Goal: Task Accomplishment & Management: Manage account settings

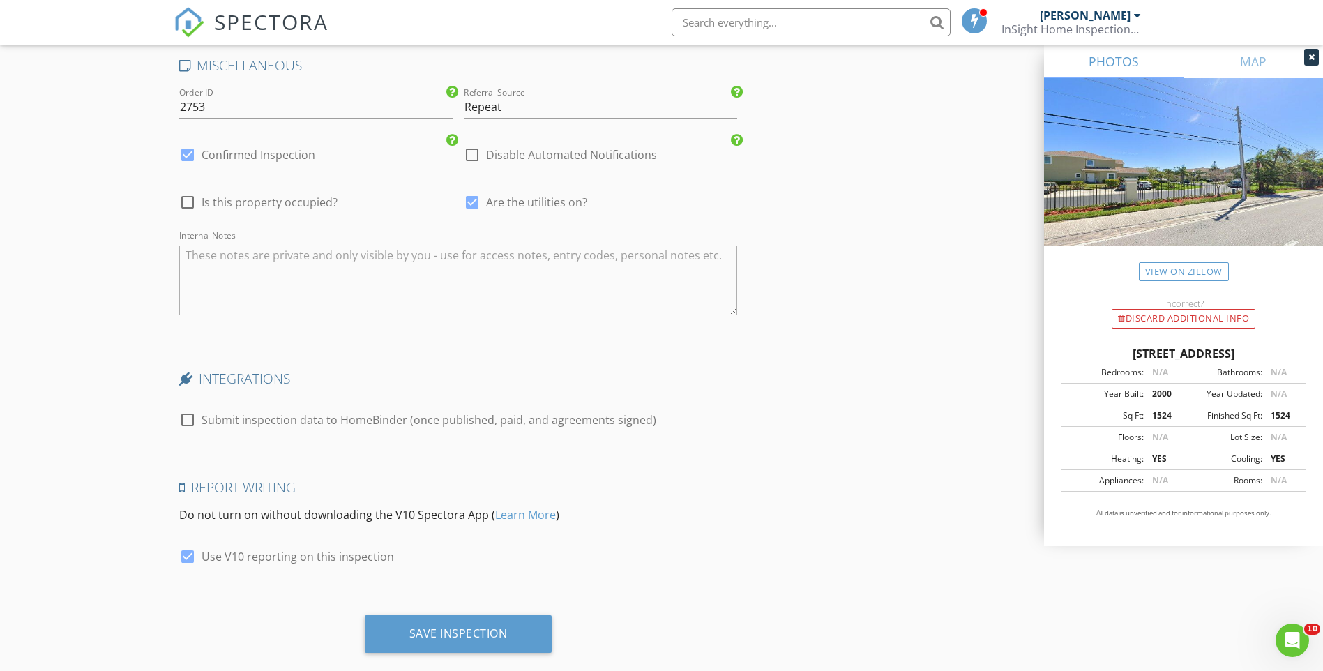
scroll to position [3009, 0]
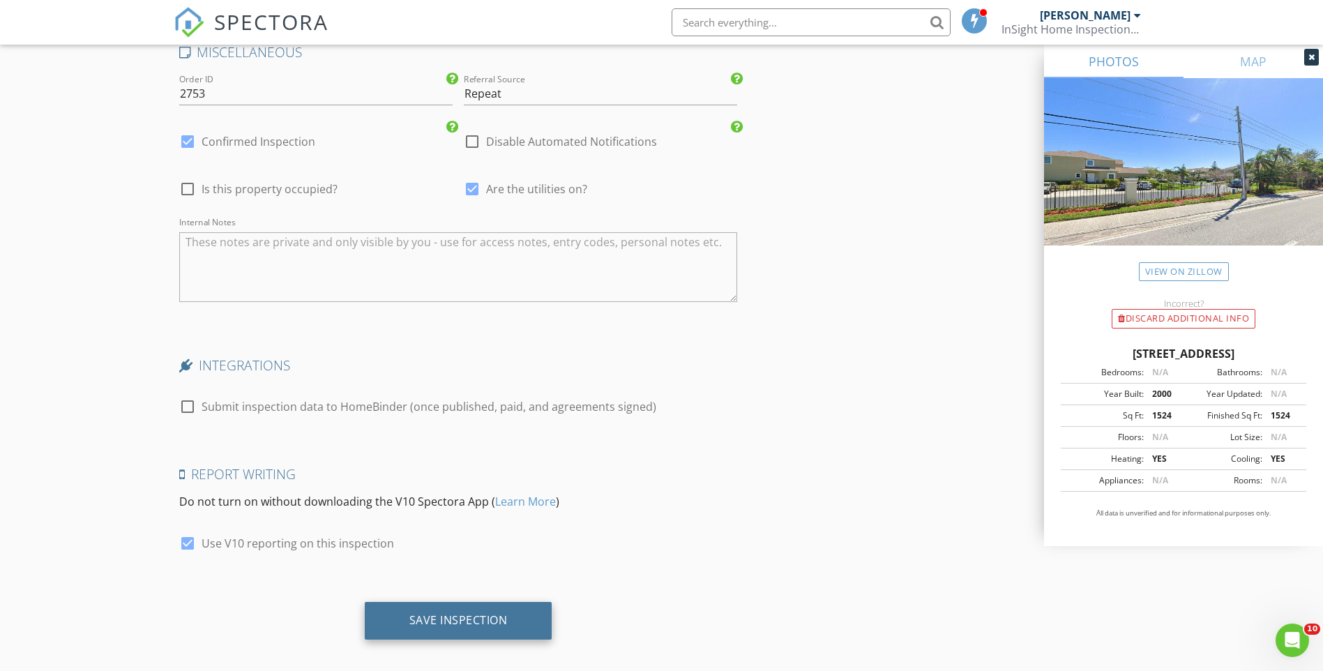
click at [444, 613] on div "Save Inspection" at bounding box center [458, 620] width 98 height 14
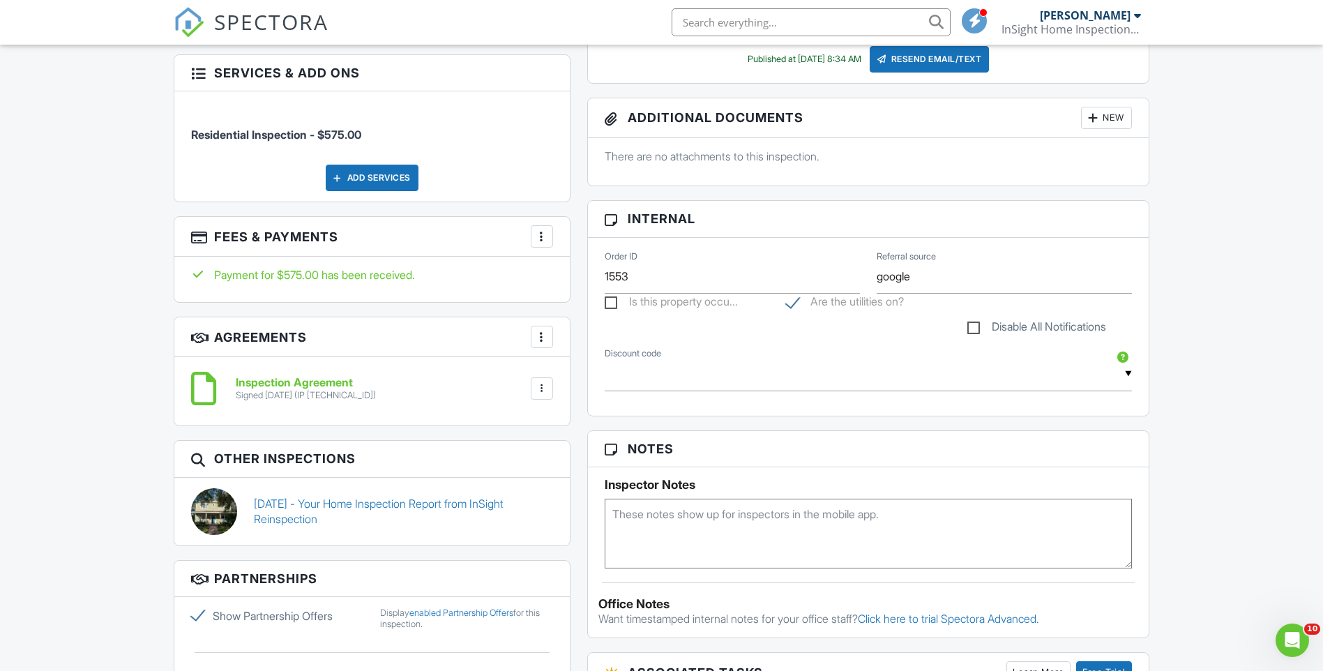
scroll to position [767, 0]
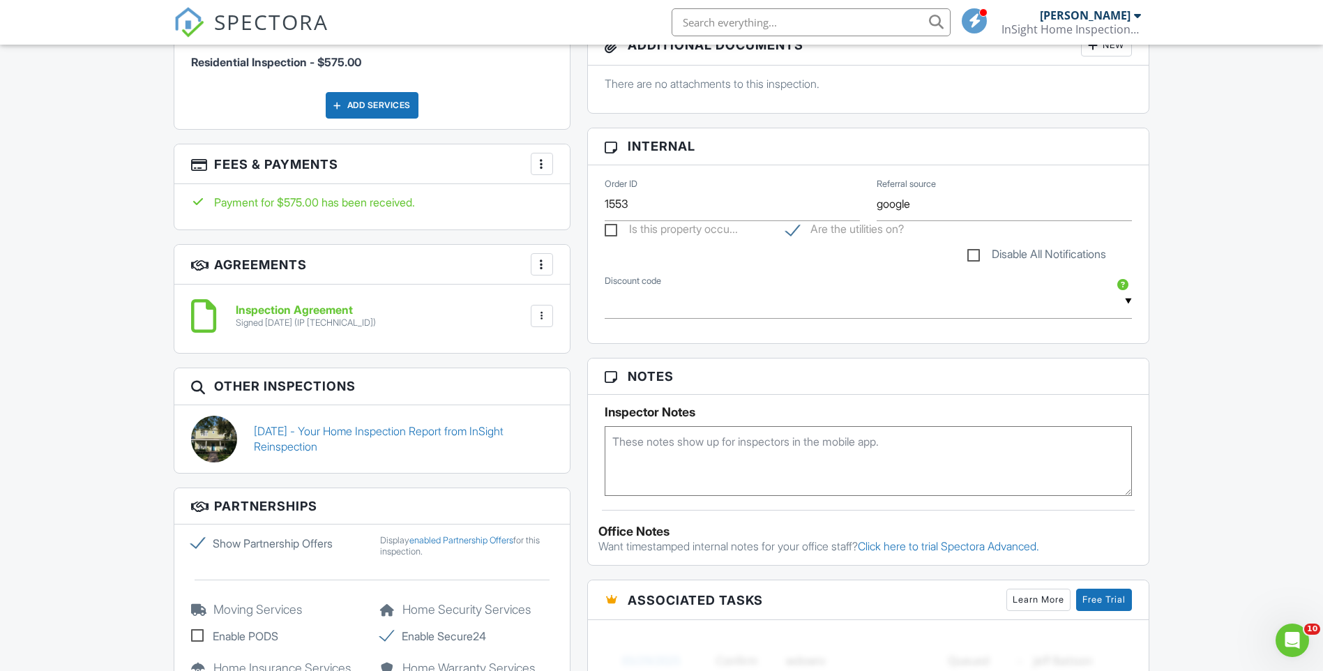
click at [547, 170] on div at bounding box center [542, 164] width 14 height 14
click at [626, 281] on li "View Invoice" at bounding box center [612, 276] width 146 height 35
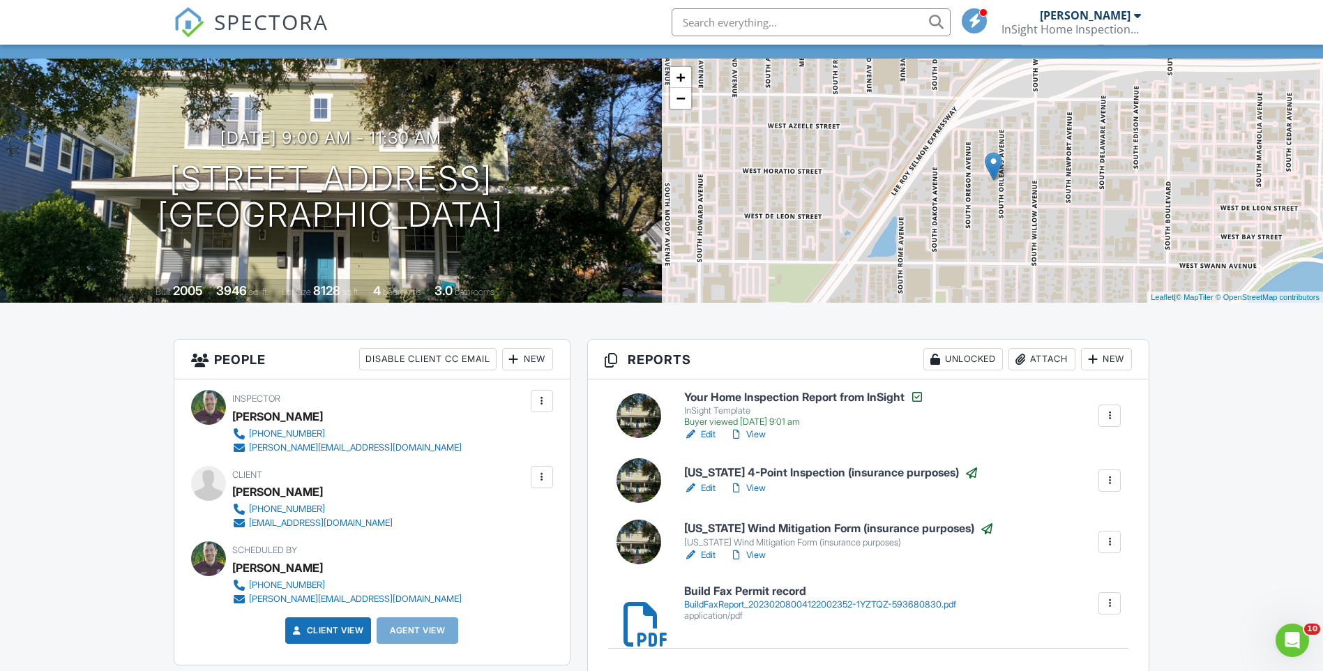
scroll to position [0, 0]
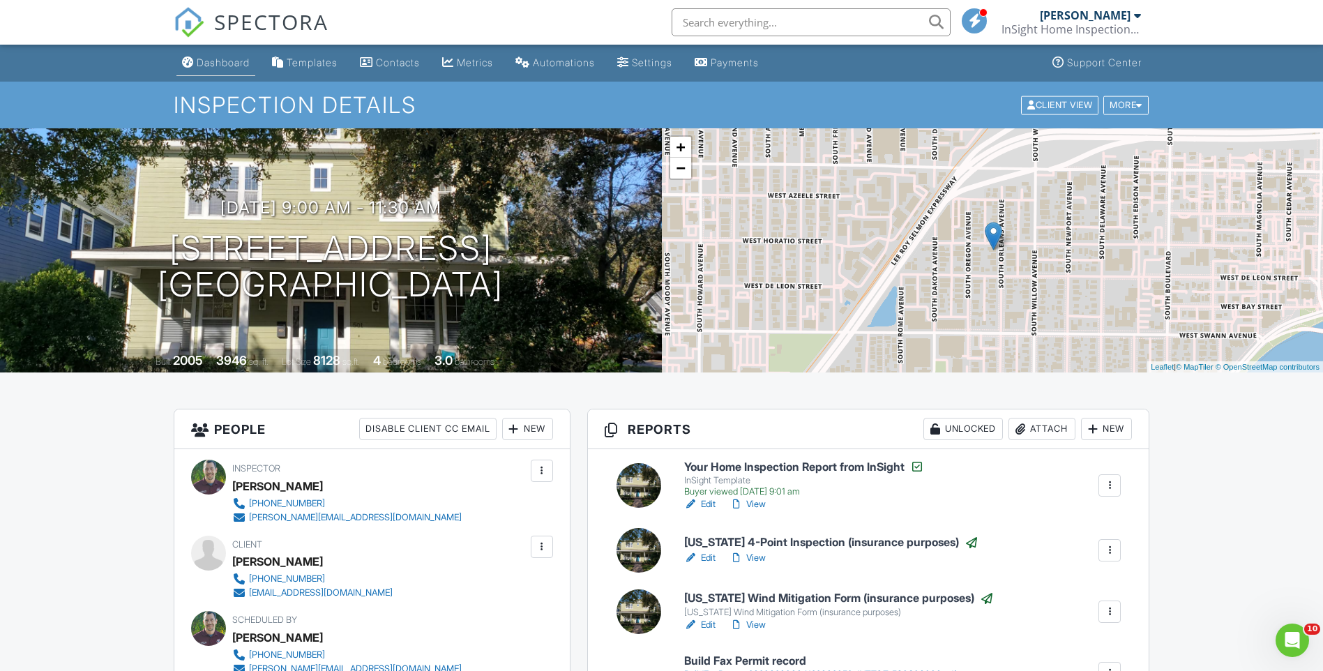
click at [216, 65] on div "Dashboard" at bounding box center [223, 63] width 53 height 12
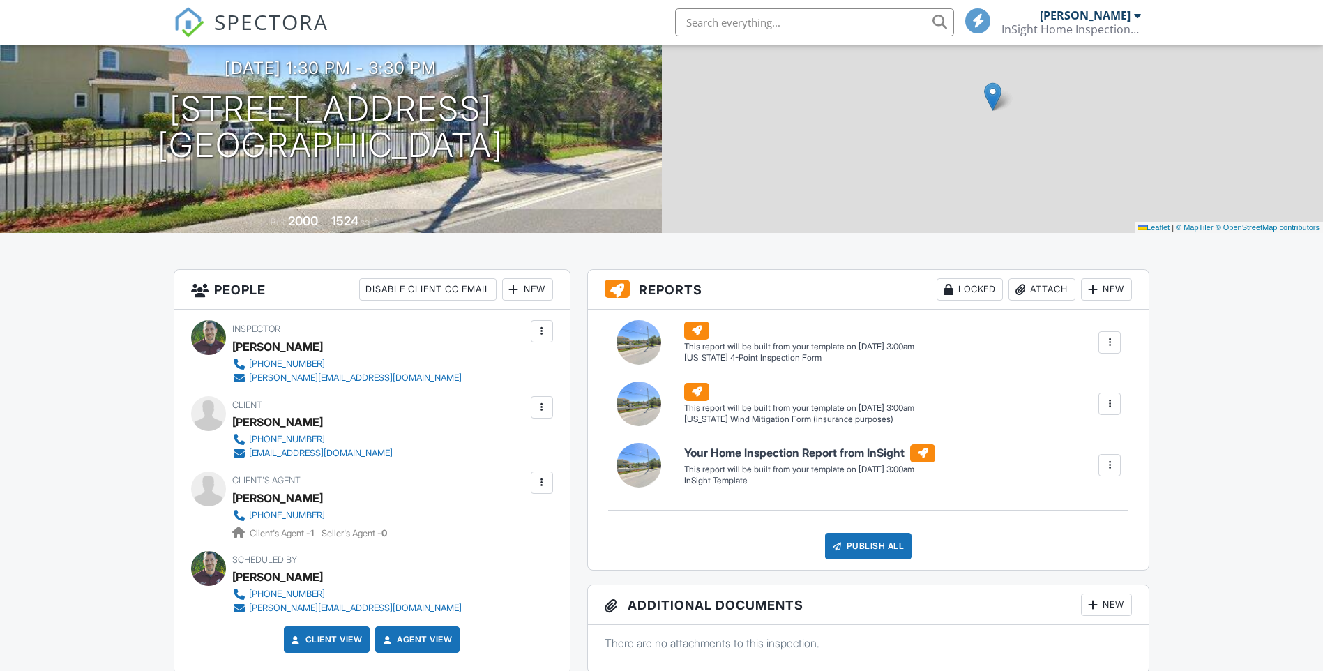
scroll to position [140, 0]
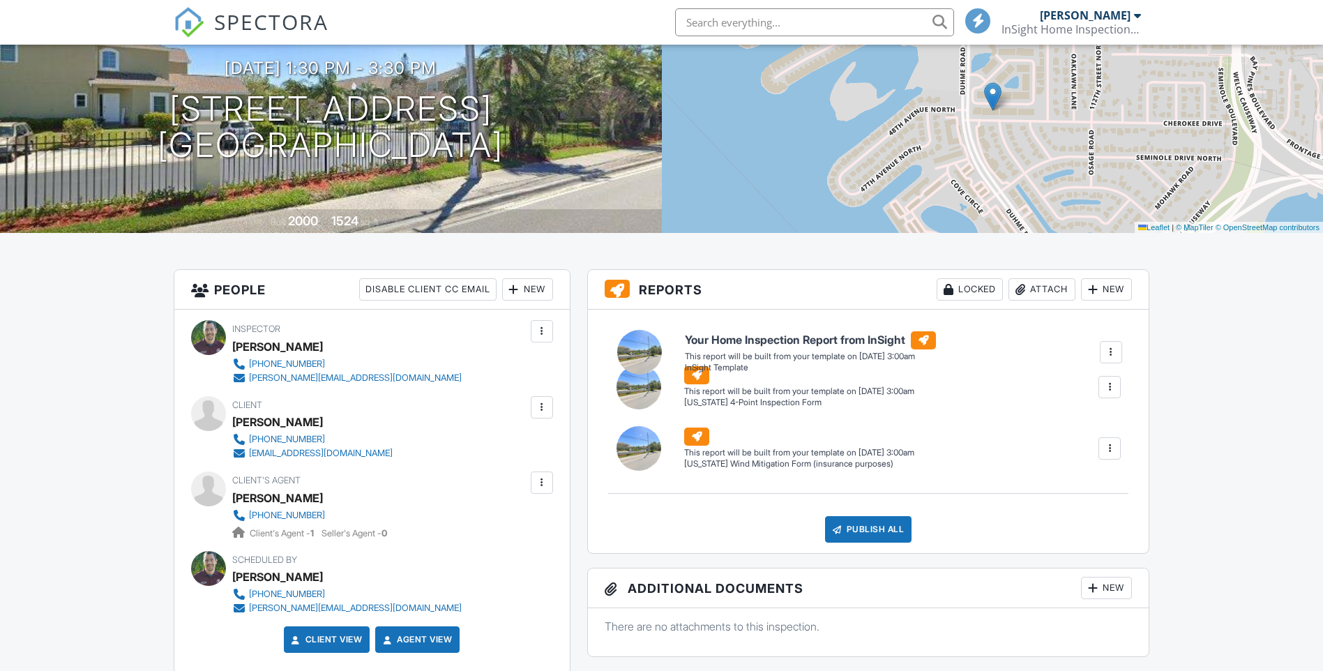
drag, startPoint x: 795, startPoint y: 453, endPoint x: 796, endPoint y: 340, distance: 113.0
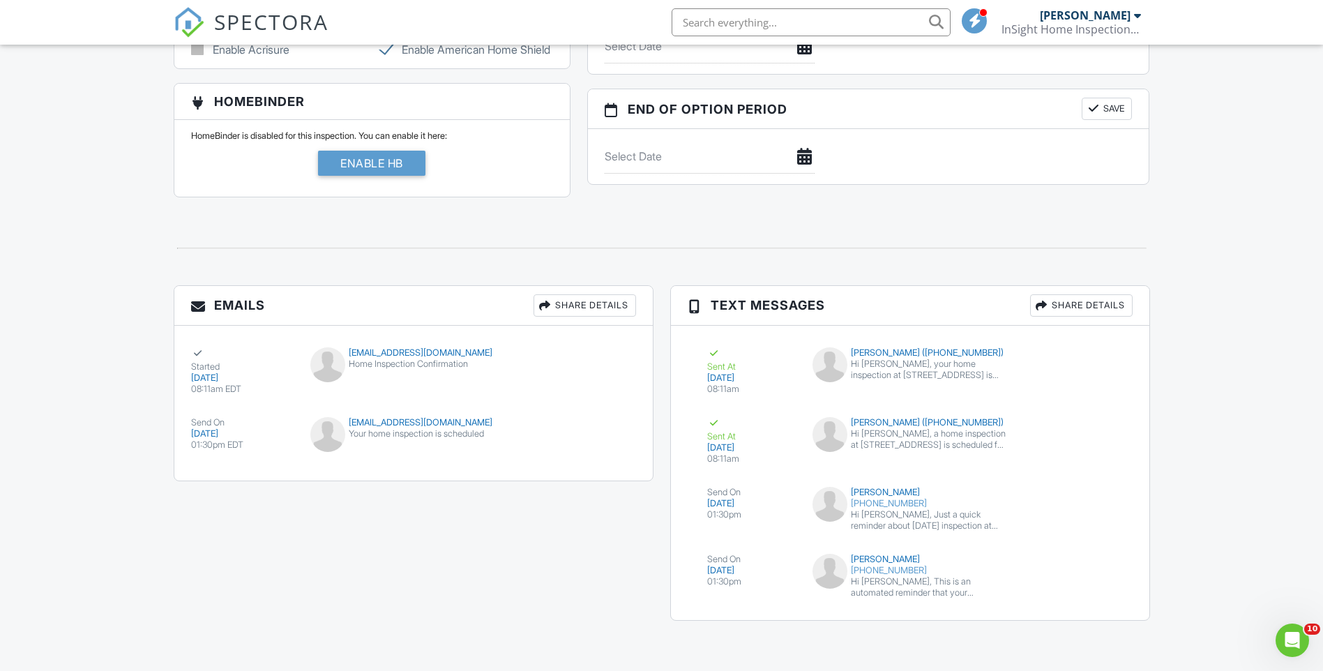
scroll to position [1494, 0]
click at [1101, 564] on button "submit" at bounding box center [1097, 568] width 29 height 27
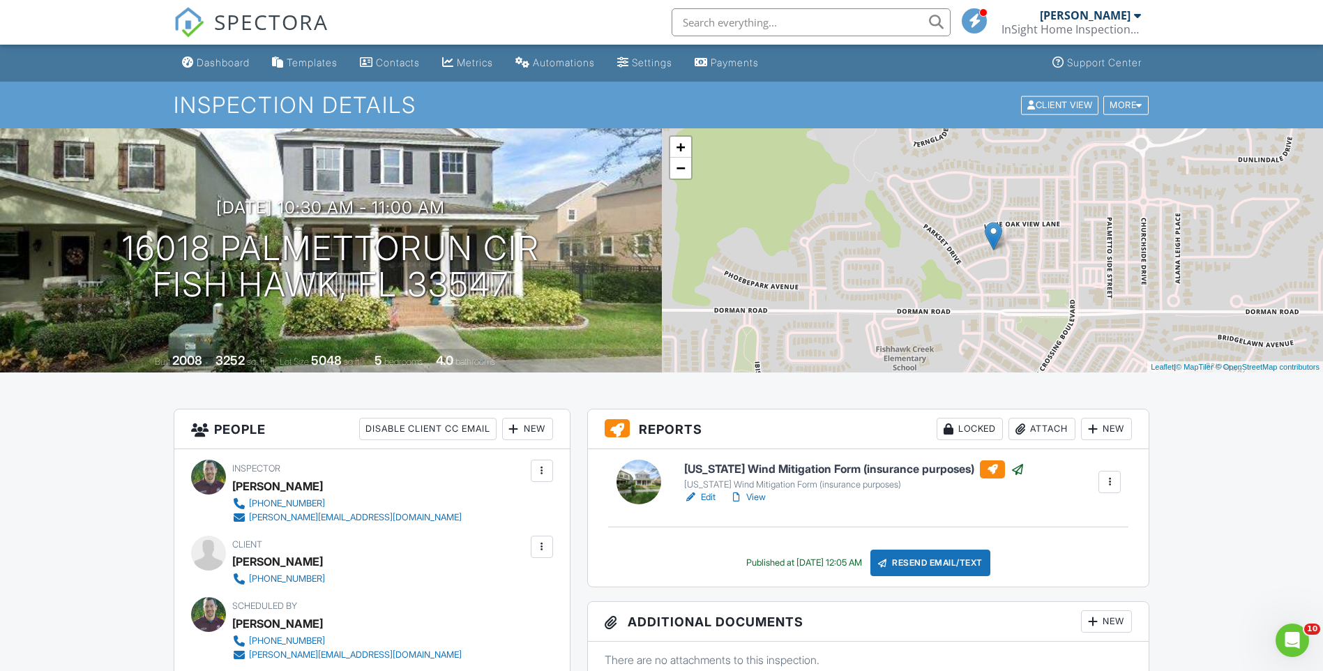
click at [855, 466] on h6 "[US_STATE] Wind Mitigation Form (insurance purposes)" at bounding box center [854, 469] width 340 height 18
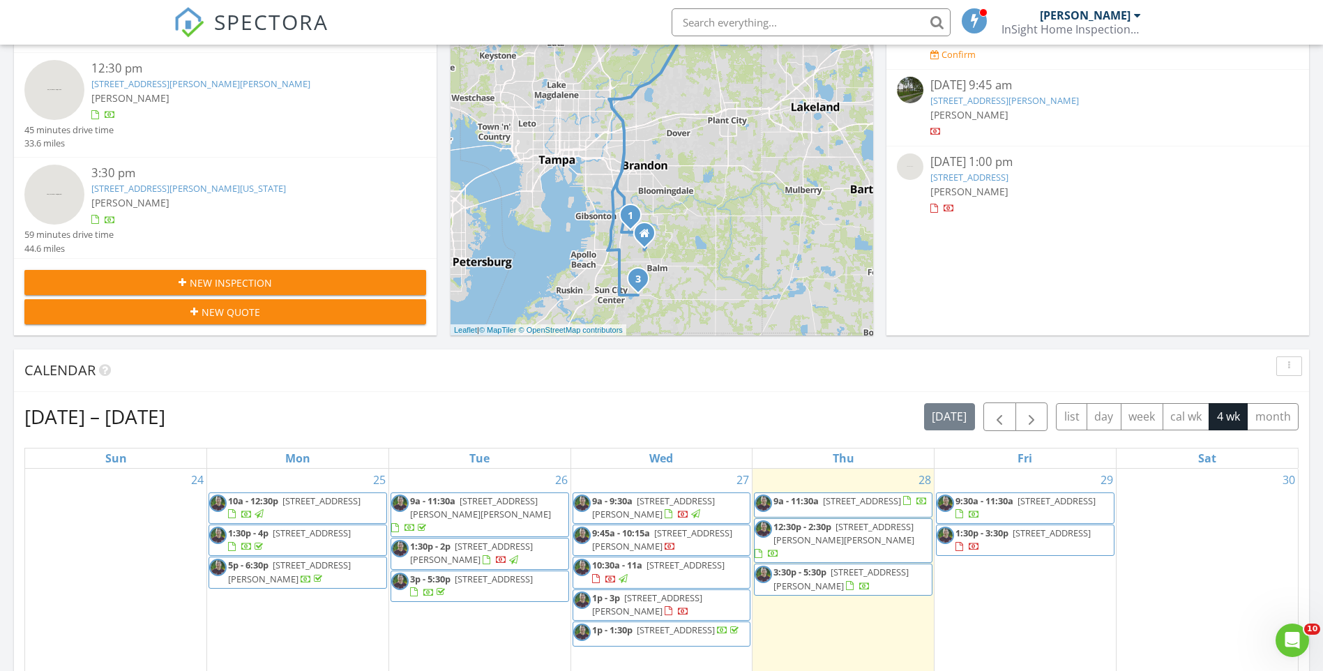
scroll to position [349, 0]
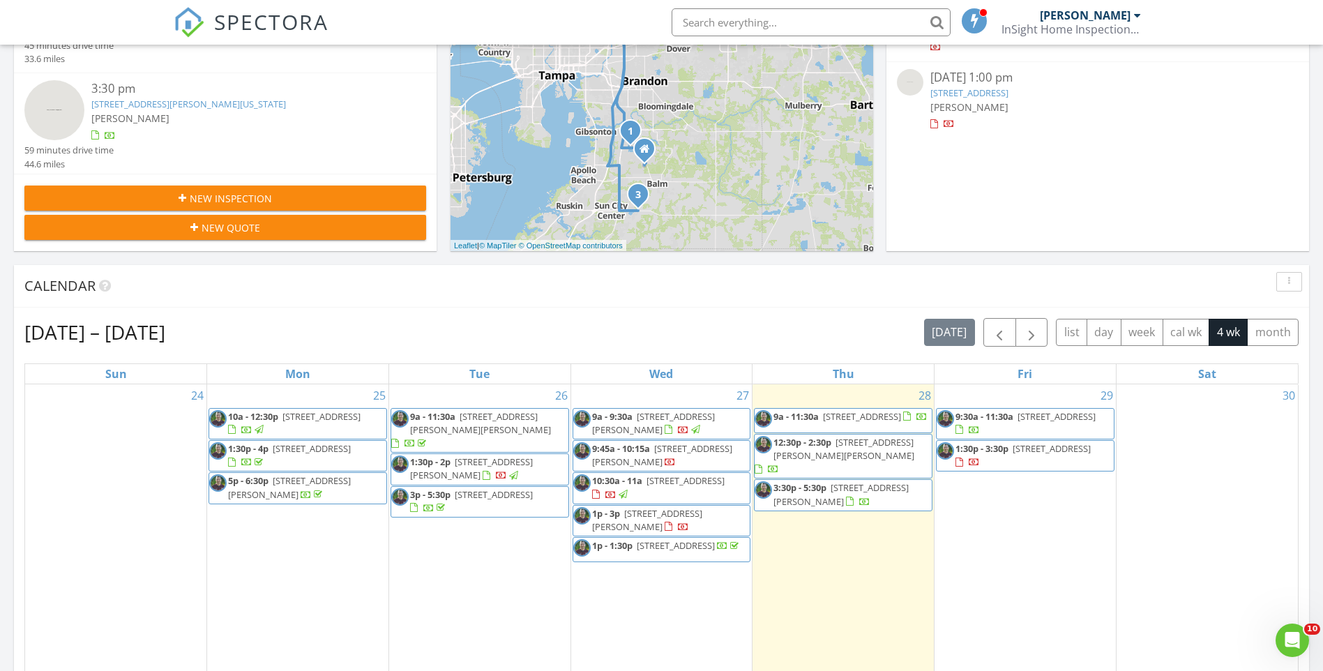
click at [0, 360] on html "SPECTORA Daniel Horton InSight Home Inspections LLC Role: Inspector Change Role…" at bounding box center [661, 632] width 1323 height 1962
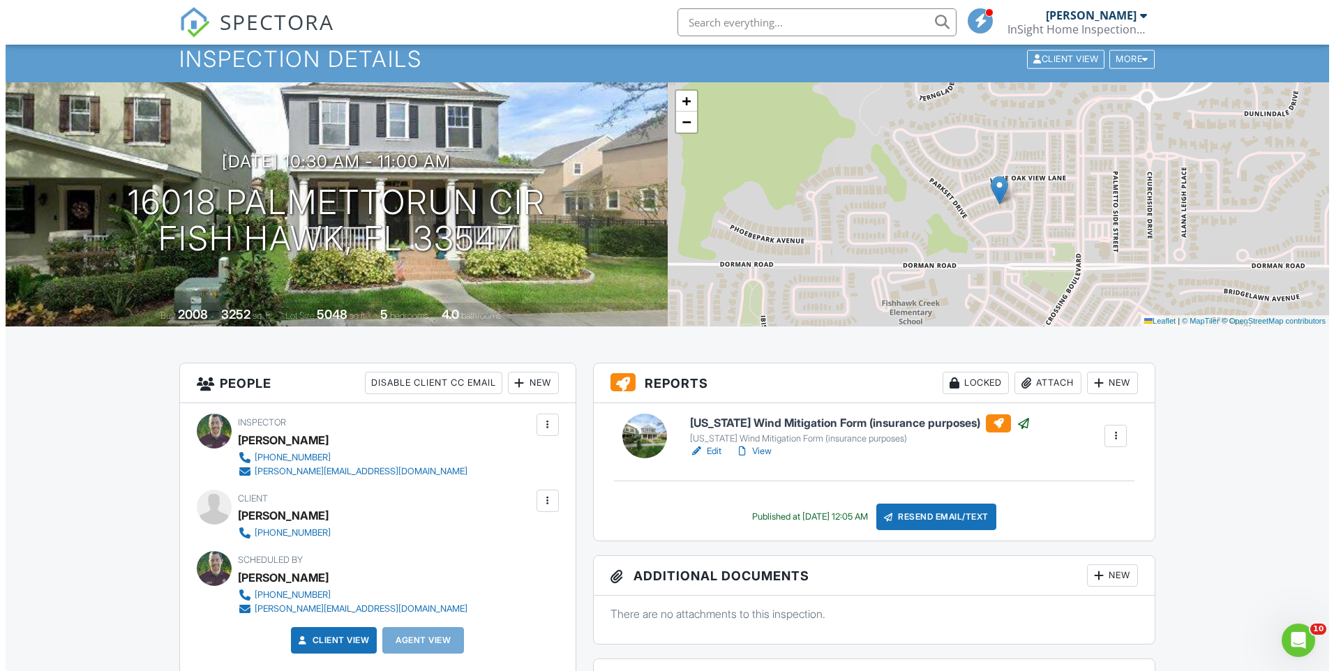
scroll to position [70, 0]
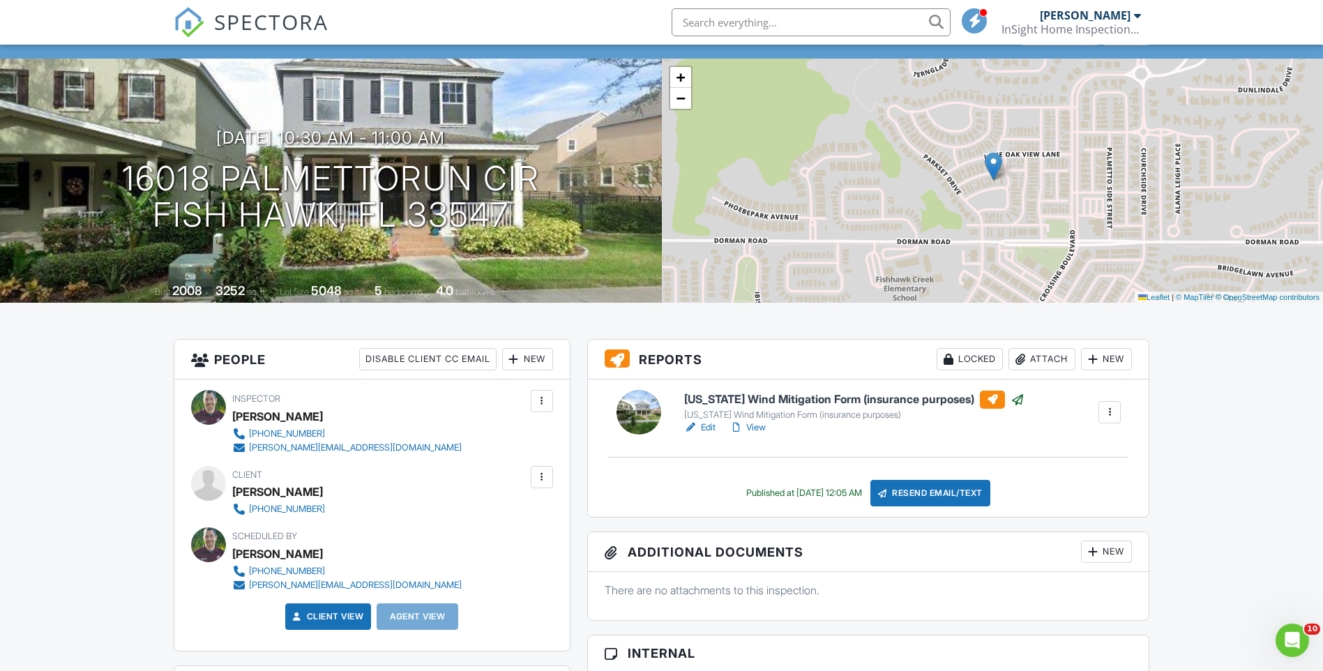
click at [545, 481] on div at bounding box center [542, 477] width 14 height 14
click at [431, 523] on li "Edit" at bounding box center [470, 519] width 150 height 35
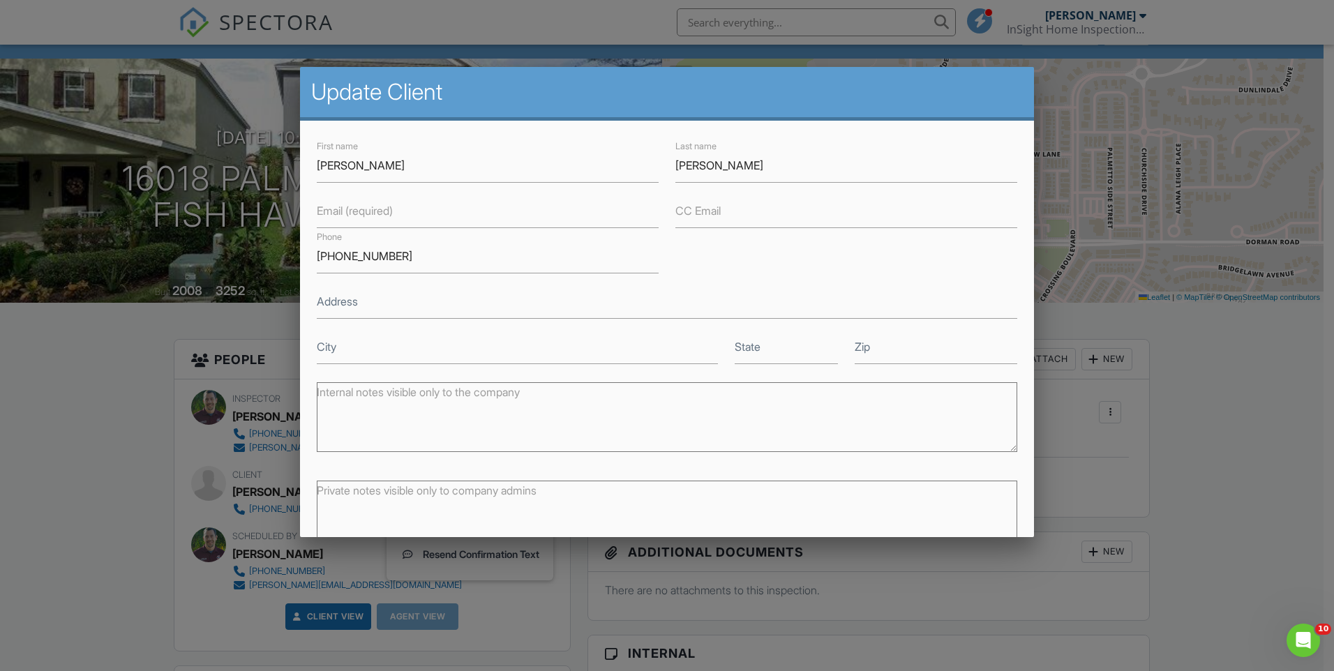
click at [360, 216] on label "Email (required)" at bounding box center [355, 210] width 76 height 15
click at [360, 216] on input "Email (required)" at bounding box center [488, 211] width 342 height 34
click at [354, 218] on input "mccaulsland08@gmail.com" at bounding box center [488, 211] width 342 height 34
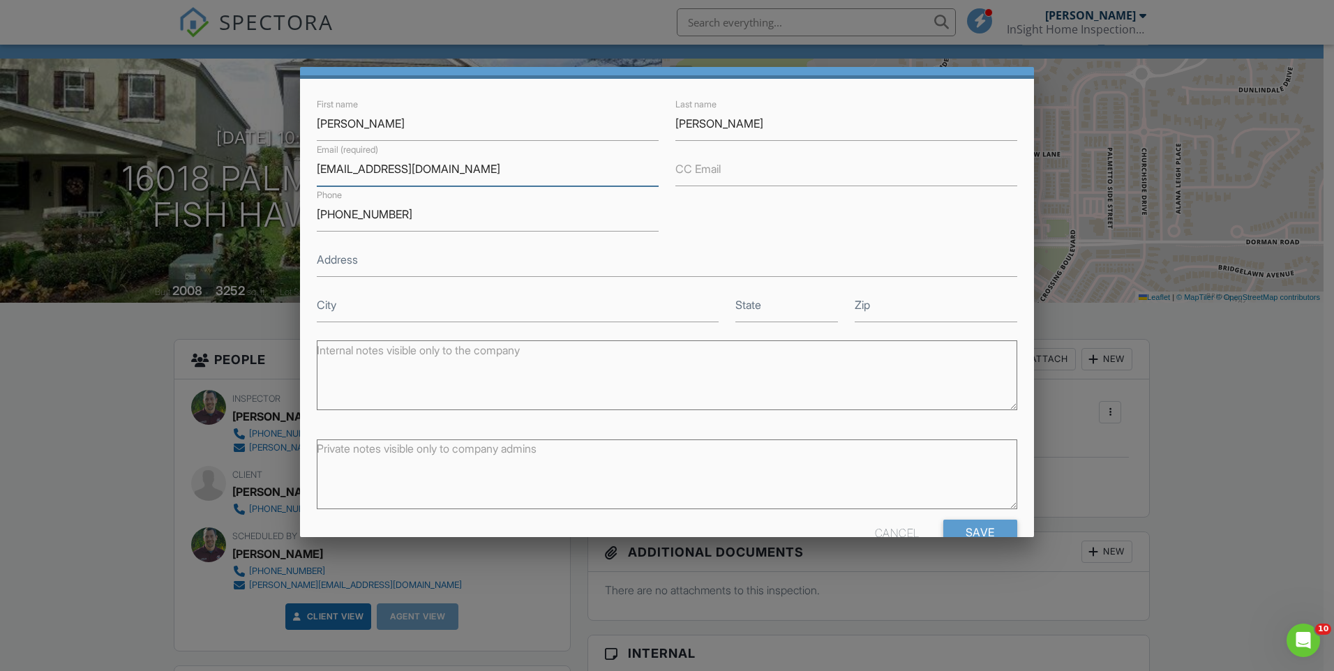
scroll to position [77, 0]
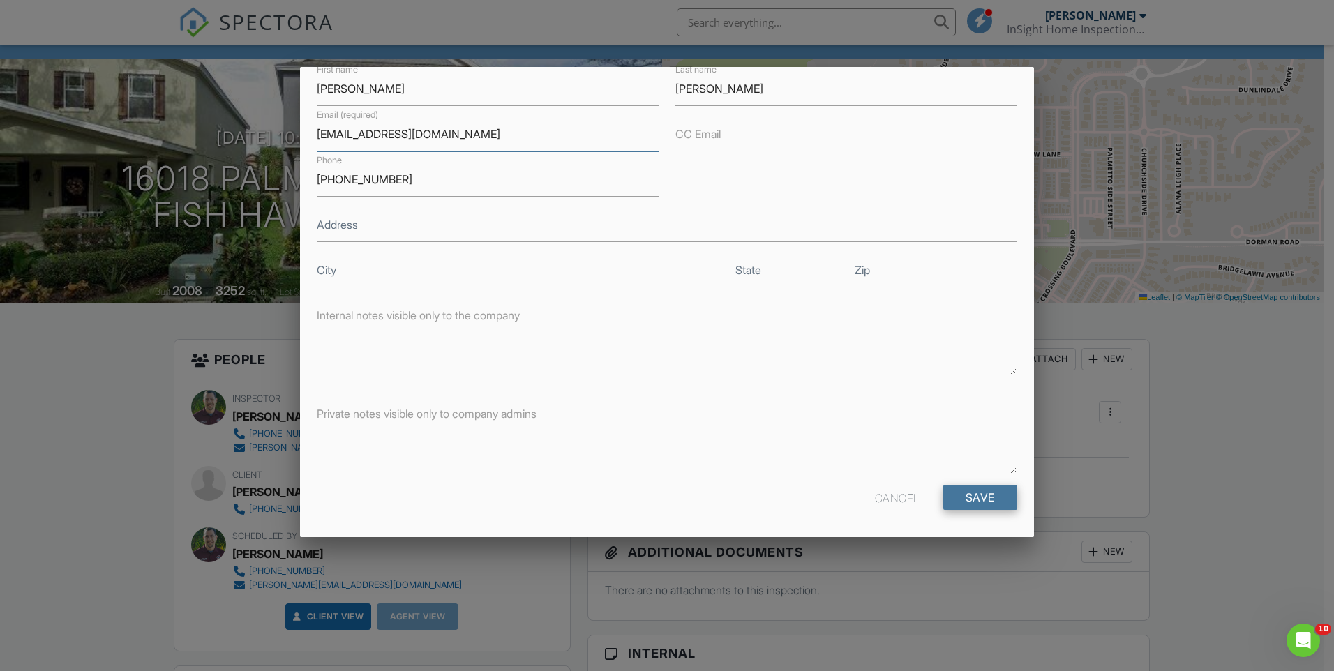
type input "mccausland08@gmail.com"
click at [965, 486] on input "Save" at bounding box center [980, 497] width 74 height 25
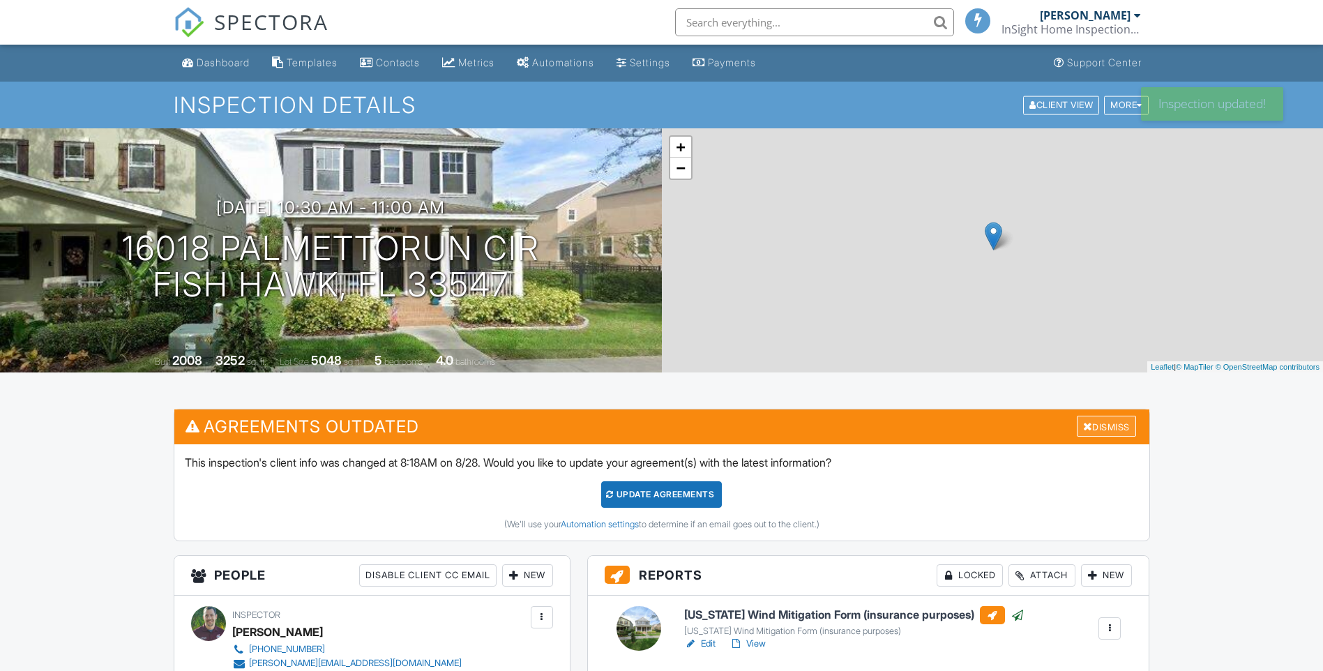
click at [1106, 431] on div "Dismiss" at bounding box center [1106, 427] width 59 height 22
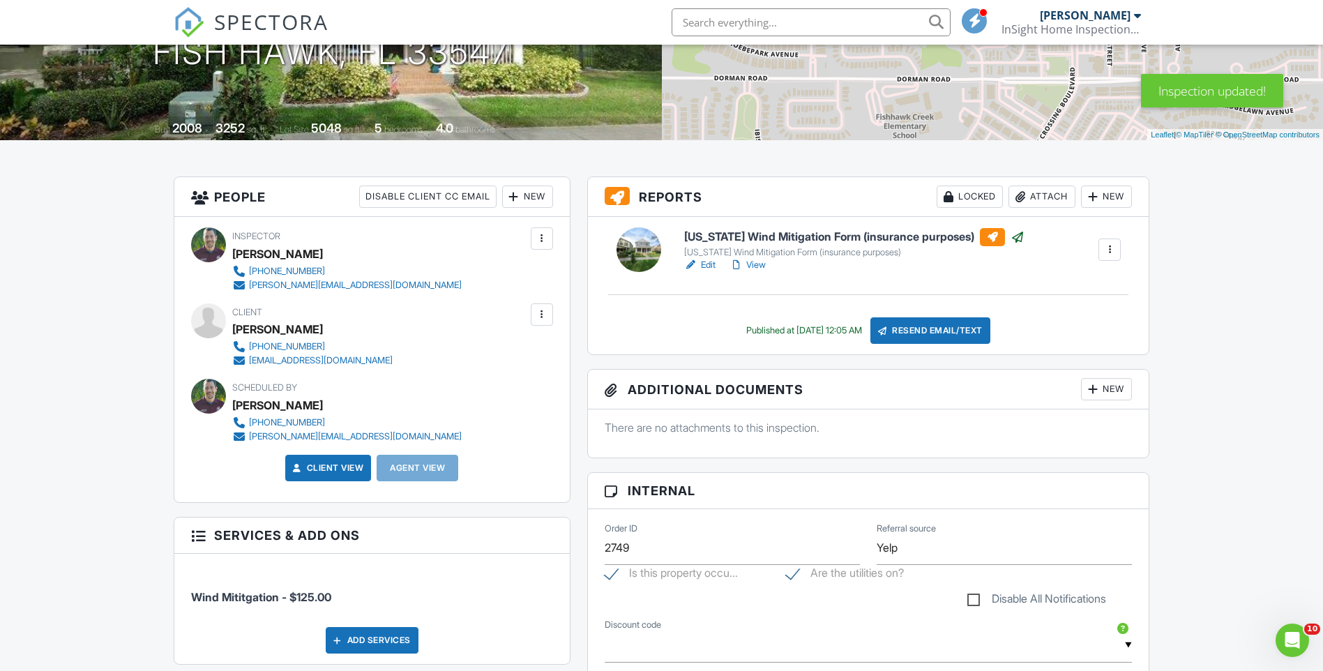
scroll to position [209, 0]
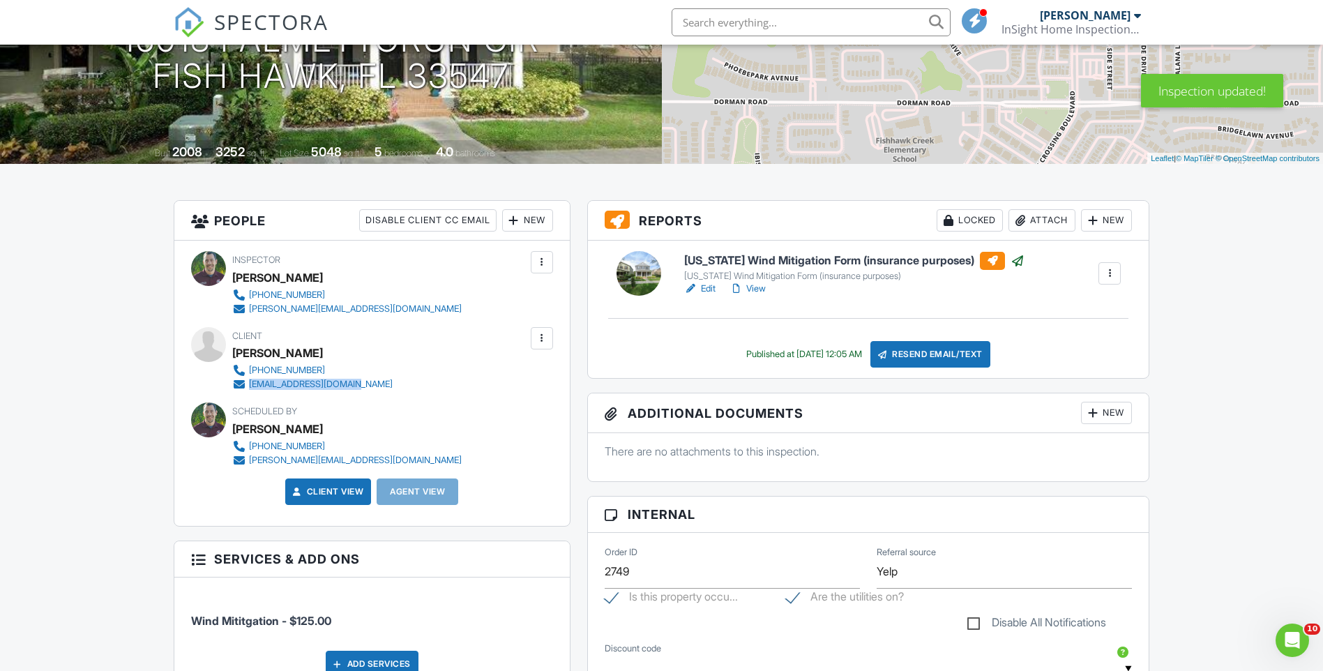
drag, startPoint x: 413, startPoint y: 387, endPoint x: 254, endPoint y: 386, distance: 159.1
click at [253, 386] on div "Client Ian McCausland 813-297-1322 mccausland08@gmail.com" at bounding box center [345, 359] width 227 height 64
copy div "mccausland08@gmail.com"
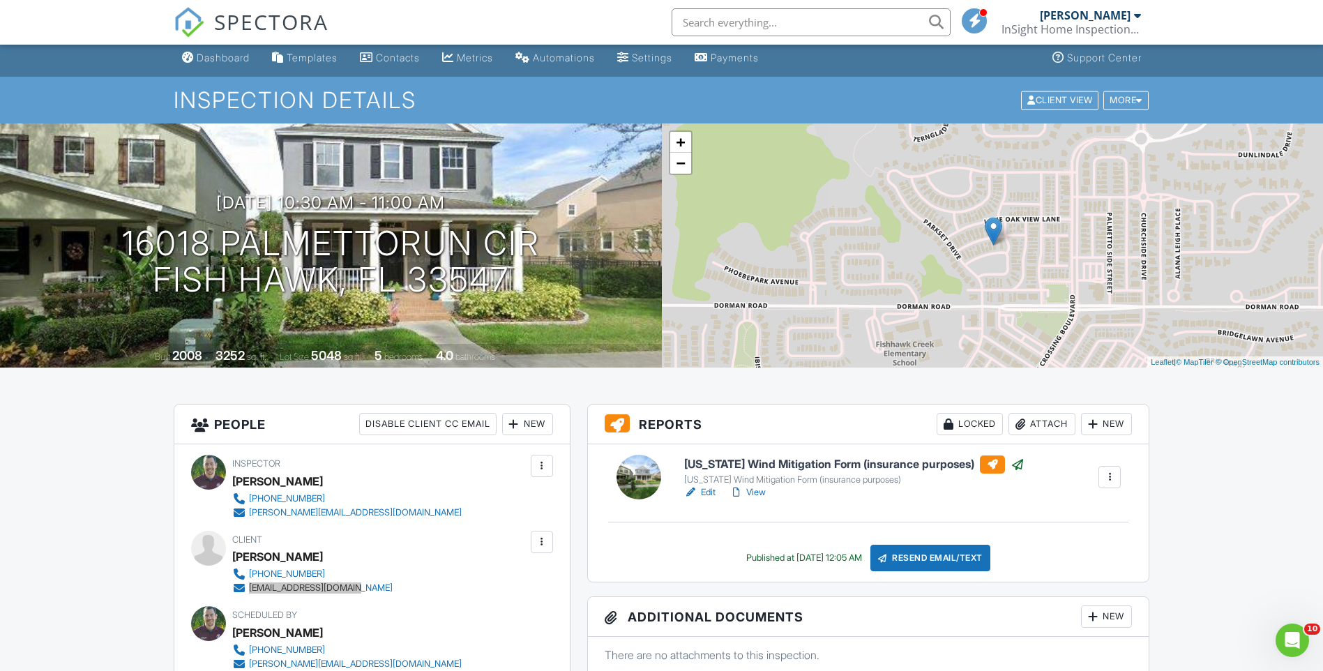
scroll to position [0, 0]
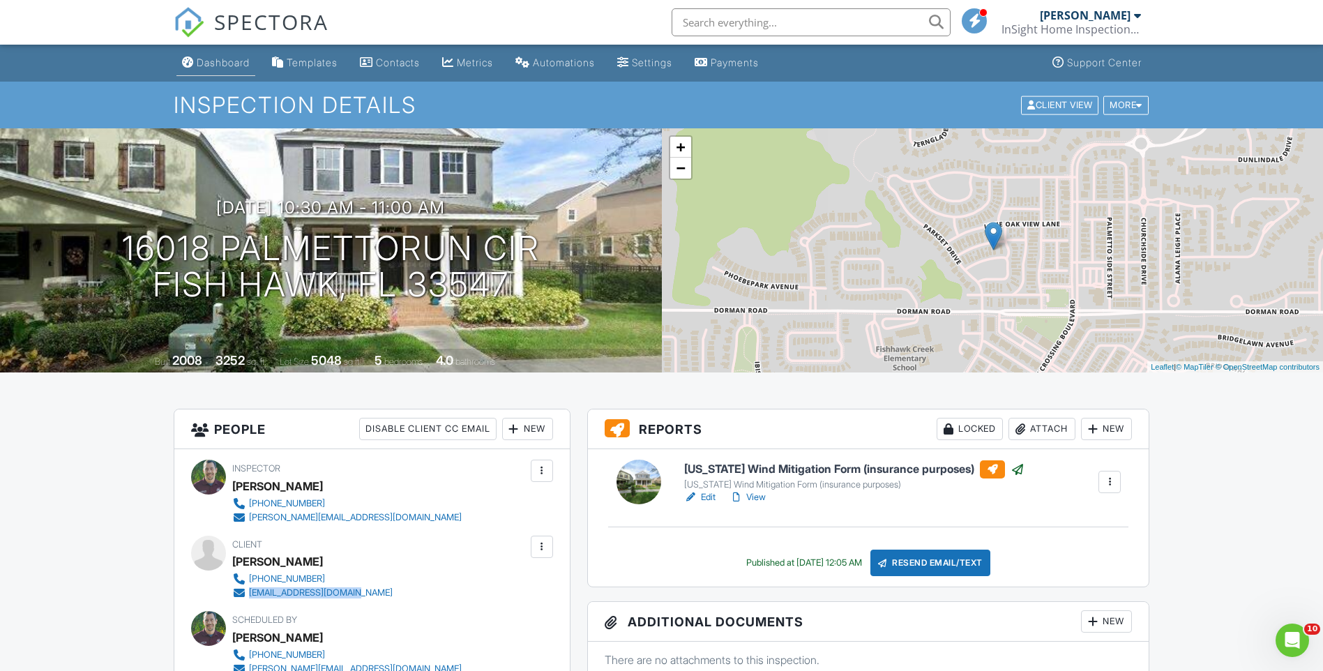
click at [258, 73] on li "Dashboard" at bounding box center [216, 63] width 84 height 37
click at [216, 59] on div "Dashboard" at bounding box center [223, 63] width 53 height 12
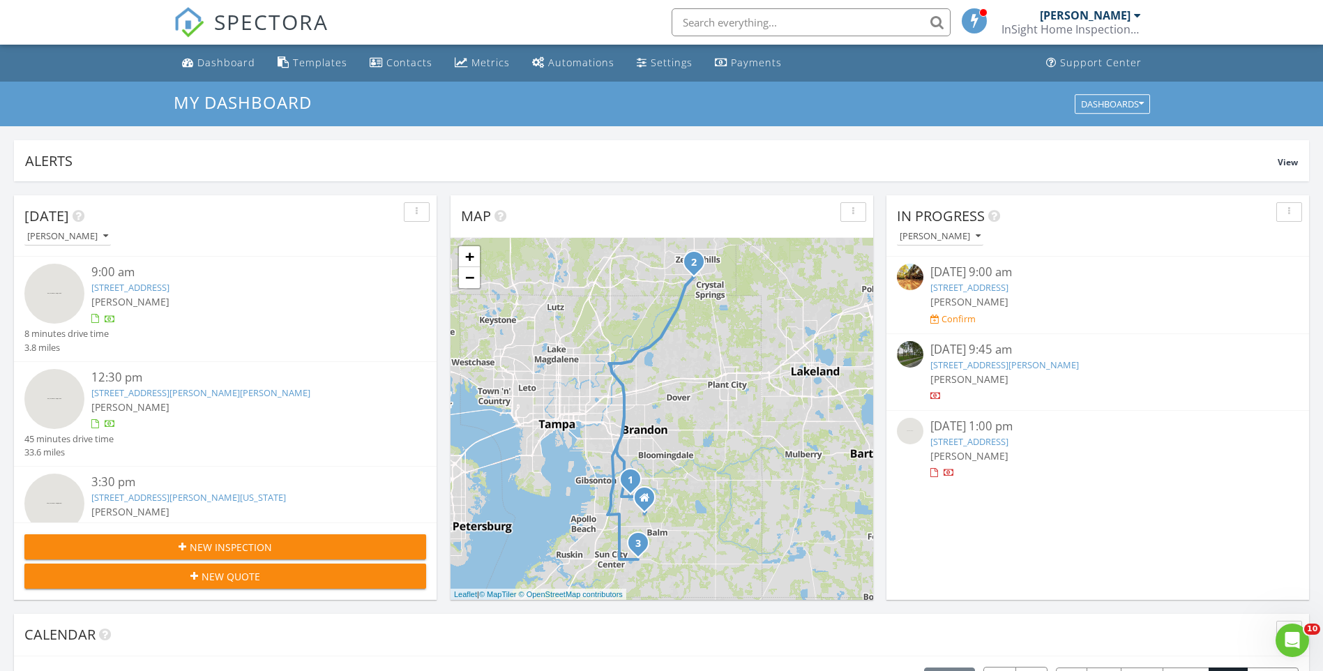
click at [910, 352] on img at bounding box center [910, 354] width 27 height 27
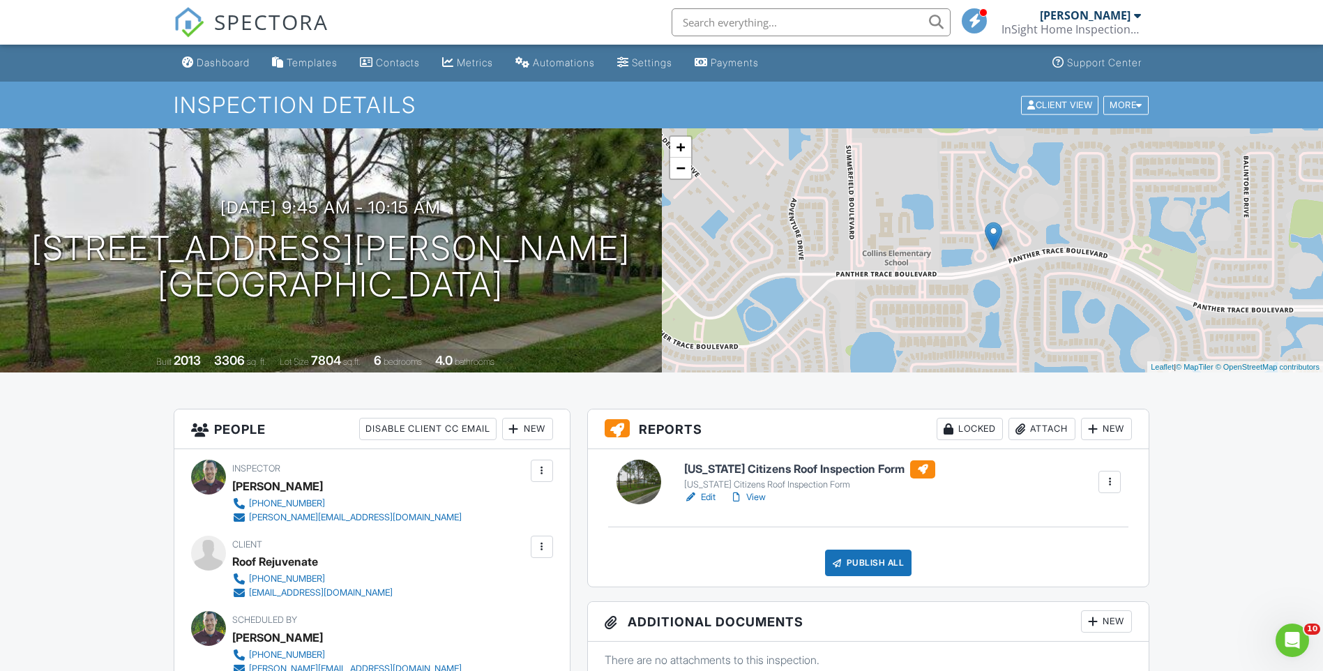
click at [791, 466] on h6 "[US_STATE] Citizens Roof Inspection Form" at bounding box center [809, 469] width 251 height 18
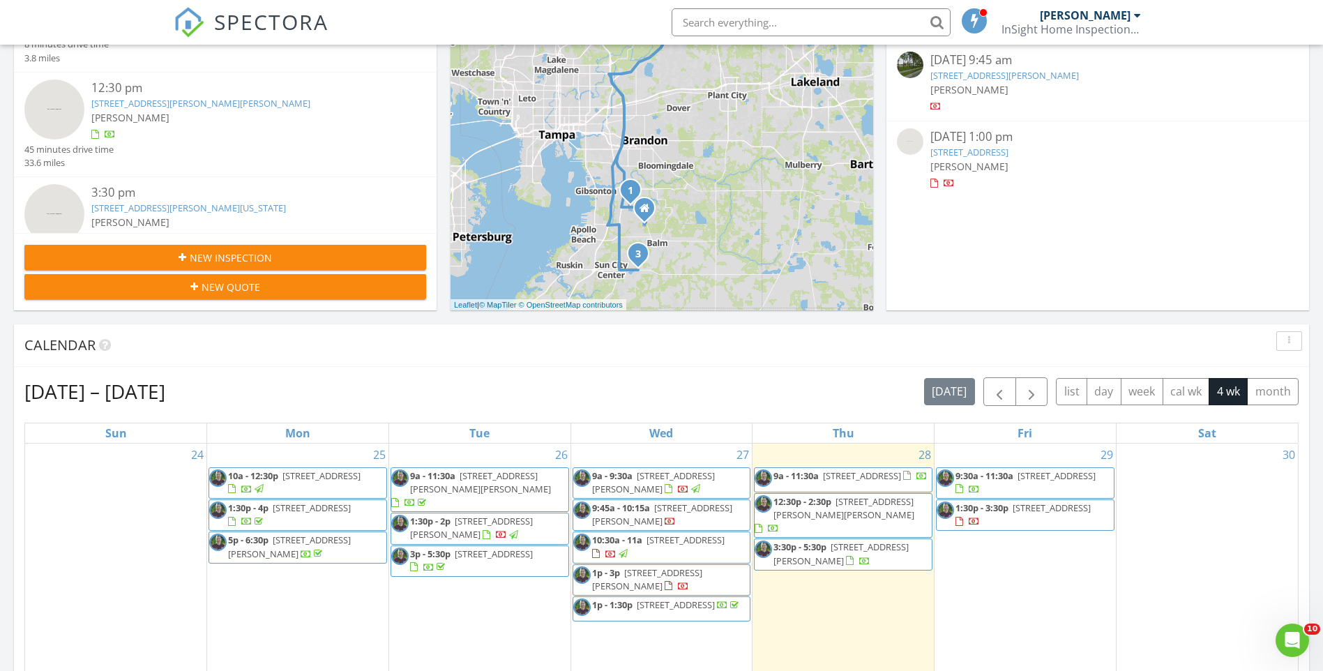
scroll to position [349, 0]
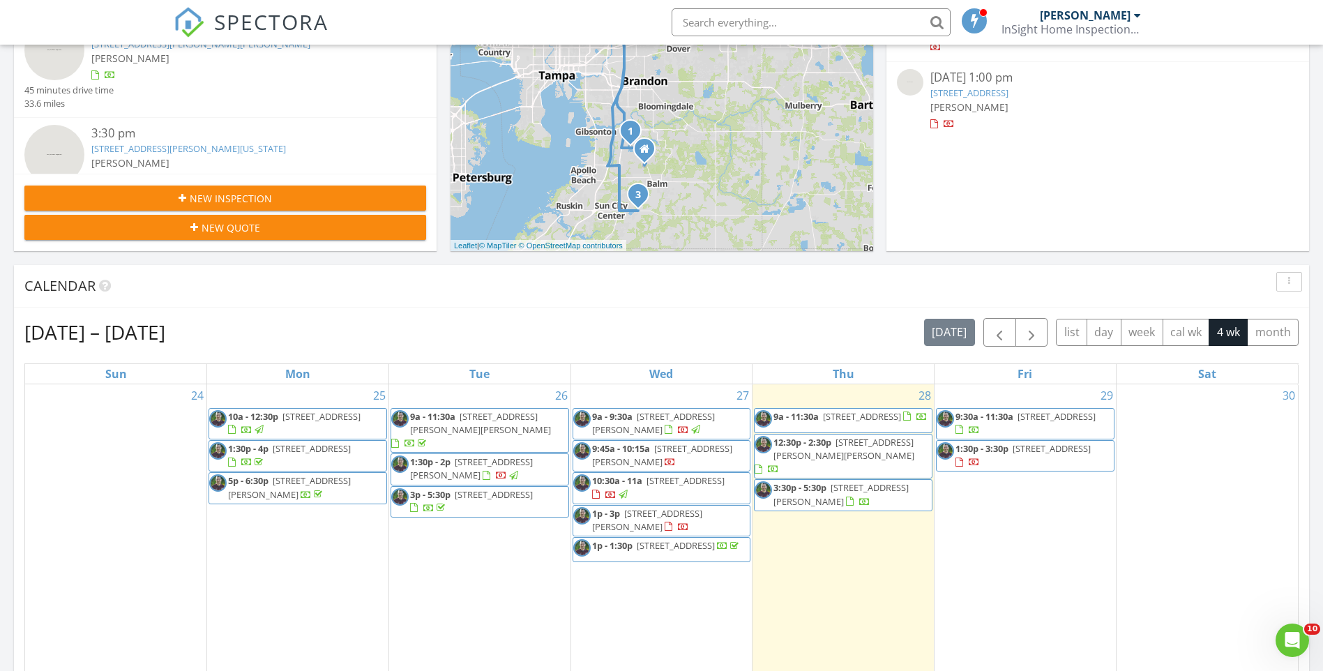
click at [1013, 455] on span "11260 Kapok Grand Cir, St. Petersburg 33708" at bounding box center [1052, 448] width 78 height 13
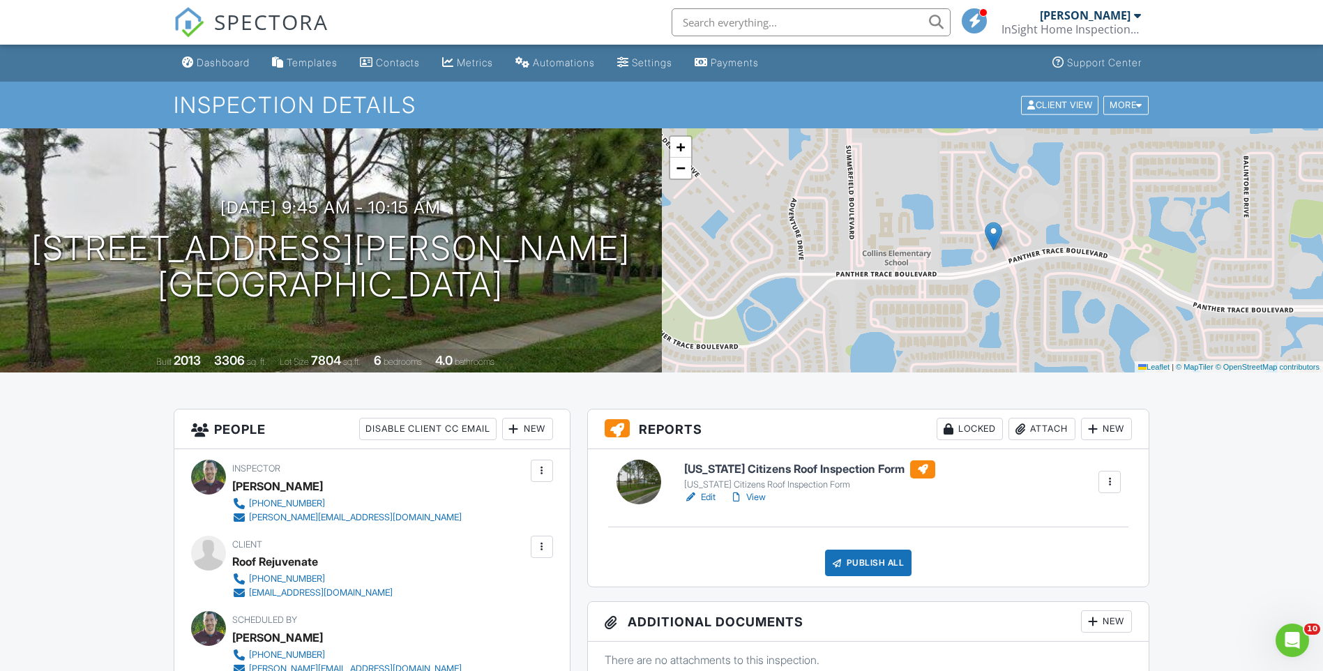
click at [809, 465] on h6 "[US_STATE] Citizens Roof Inspection Form" at bounding box center [809, 469] width 251 height 18
click at [852, 569] on div "Publish All" at bounding box center [868, 563] width 87 height 27
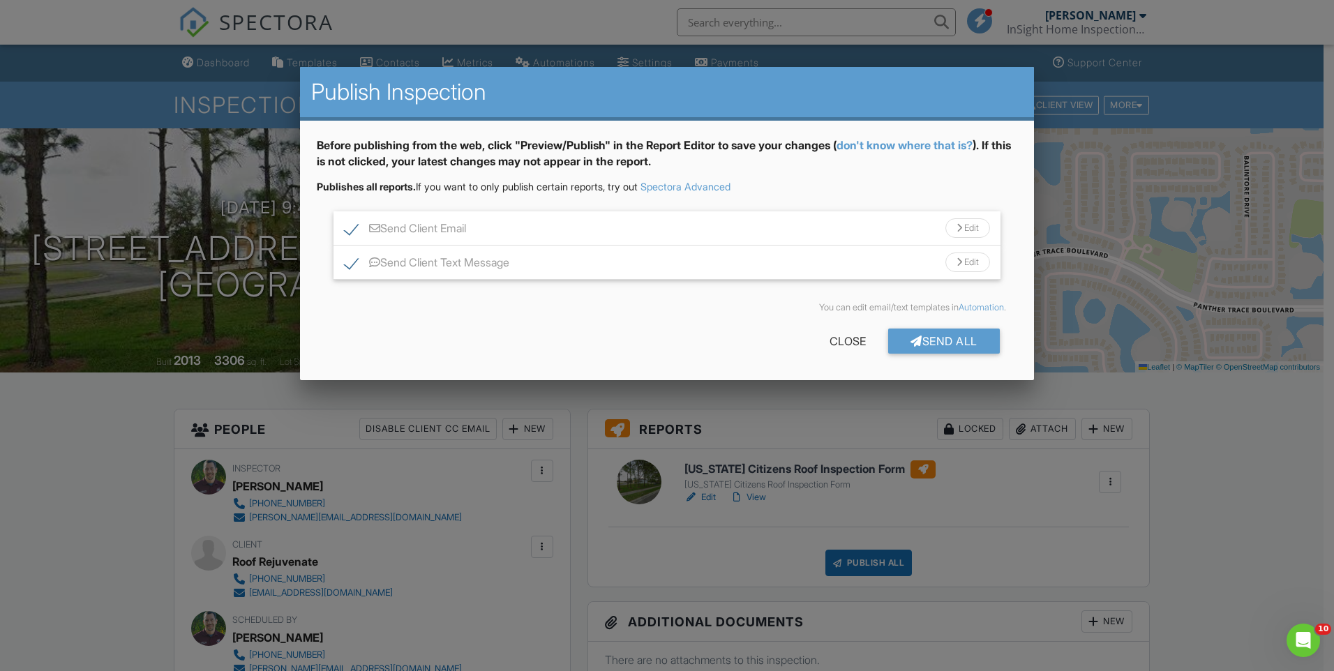
click at [347, 231] on label "Send Client Email" at bounding box center [405, 230] width 121 height 17
click at [352, 226] on label "Send Client Email" at bounding box center [405, 230] width 121 height 17
click at [352, 226] on input "Send Client Email" at bounding box center [349, 221] width 9 height 9
click at [350, 232] on label "Send Client Email" at bounding box center [405, 230] width 121 height 17
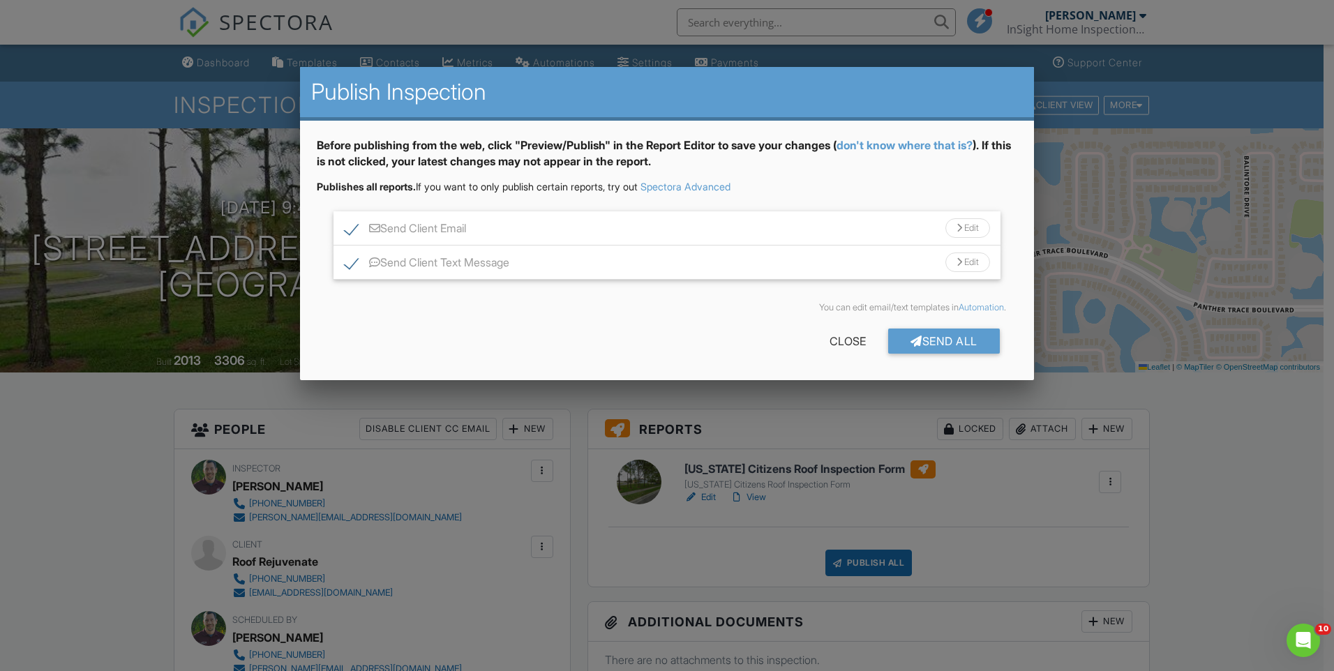
checkbox input "false"
click at [347, 260] on label "Send Client Text Message" at bounding box center [427, 264] width 165 height 17
checkbox input "false"
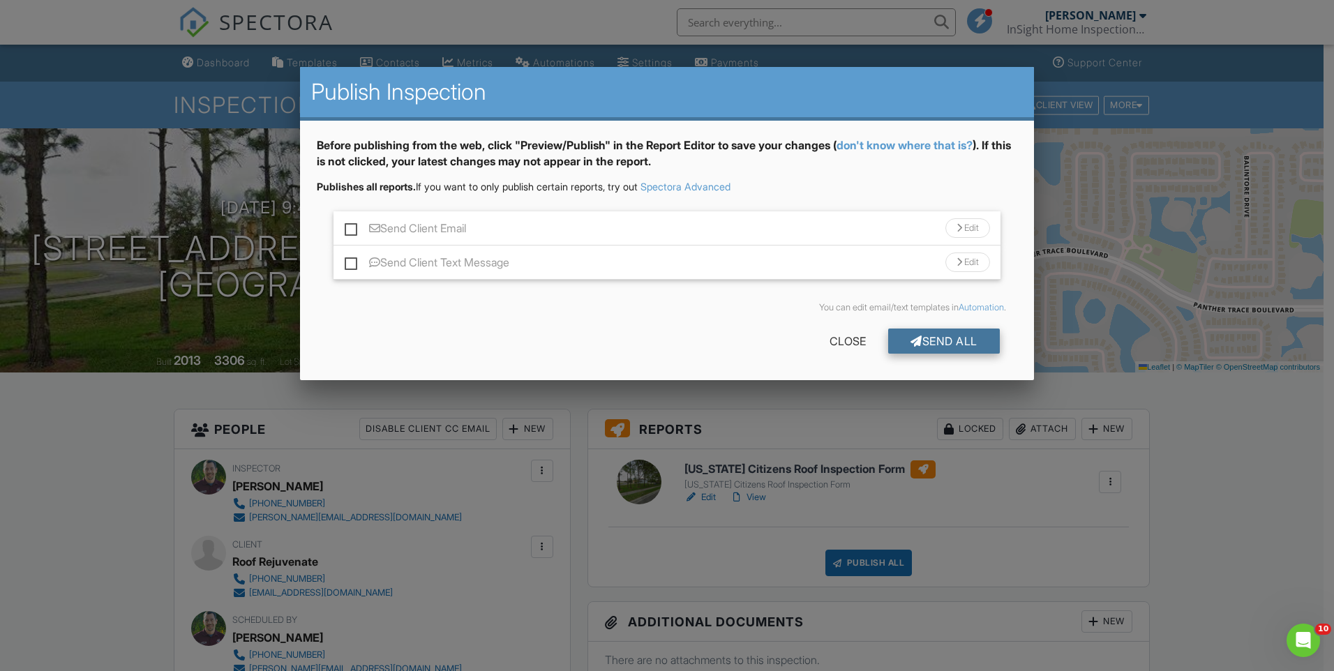
click at [926, 352] on div "Send All" at bounding box center [944, 341] width 112 height 25
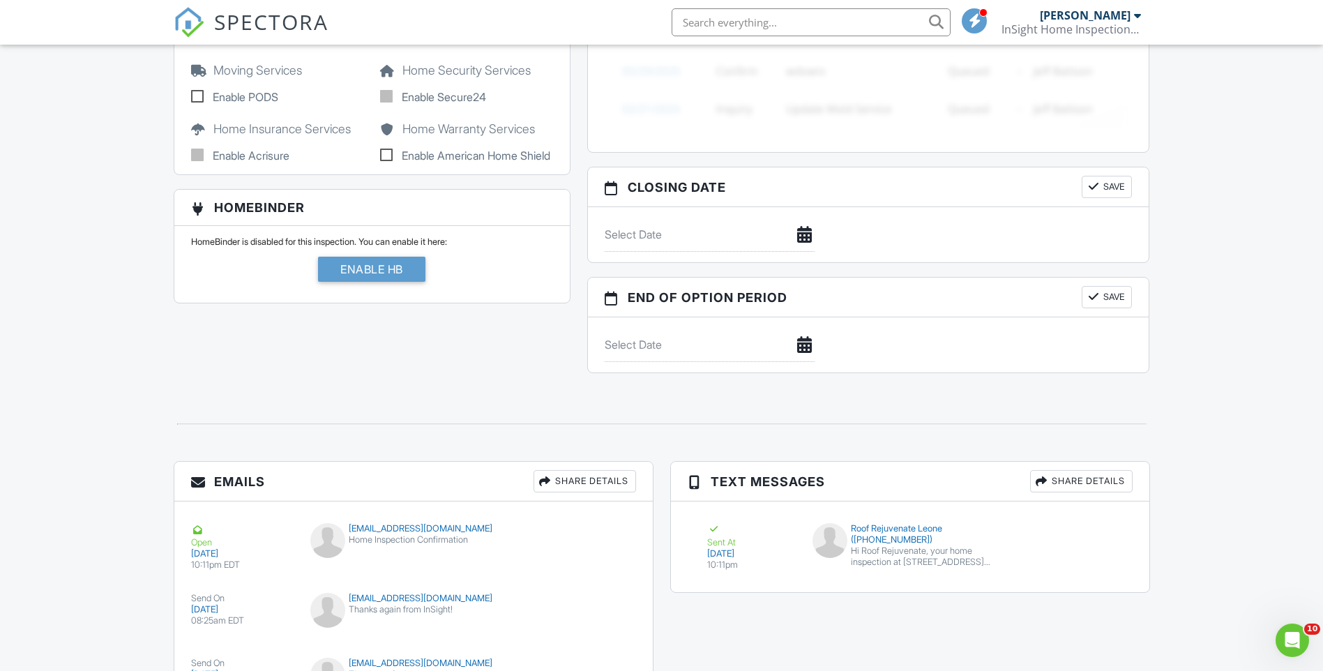
scroll to position [1268, 0]
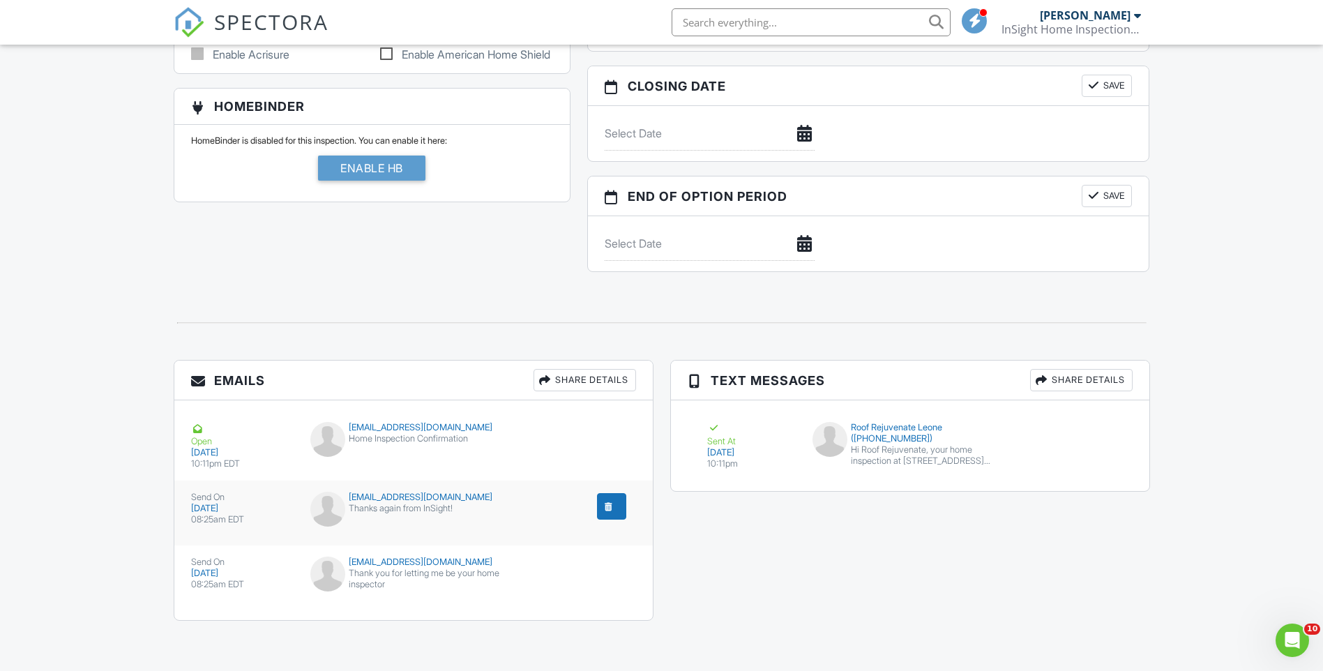
click at [608, 506] on div "submit" at bounding box center [609, 506] width 14 height 14
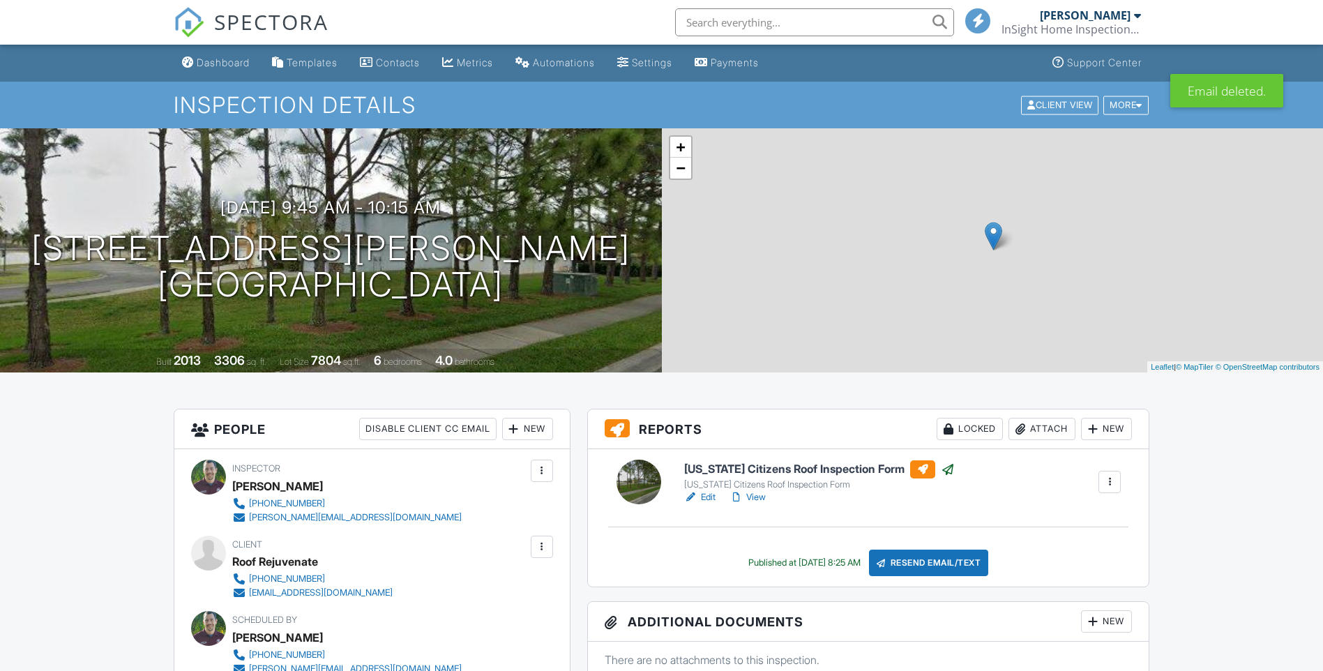
scroll to position [1203, 0]
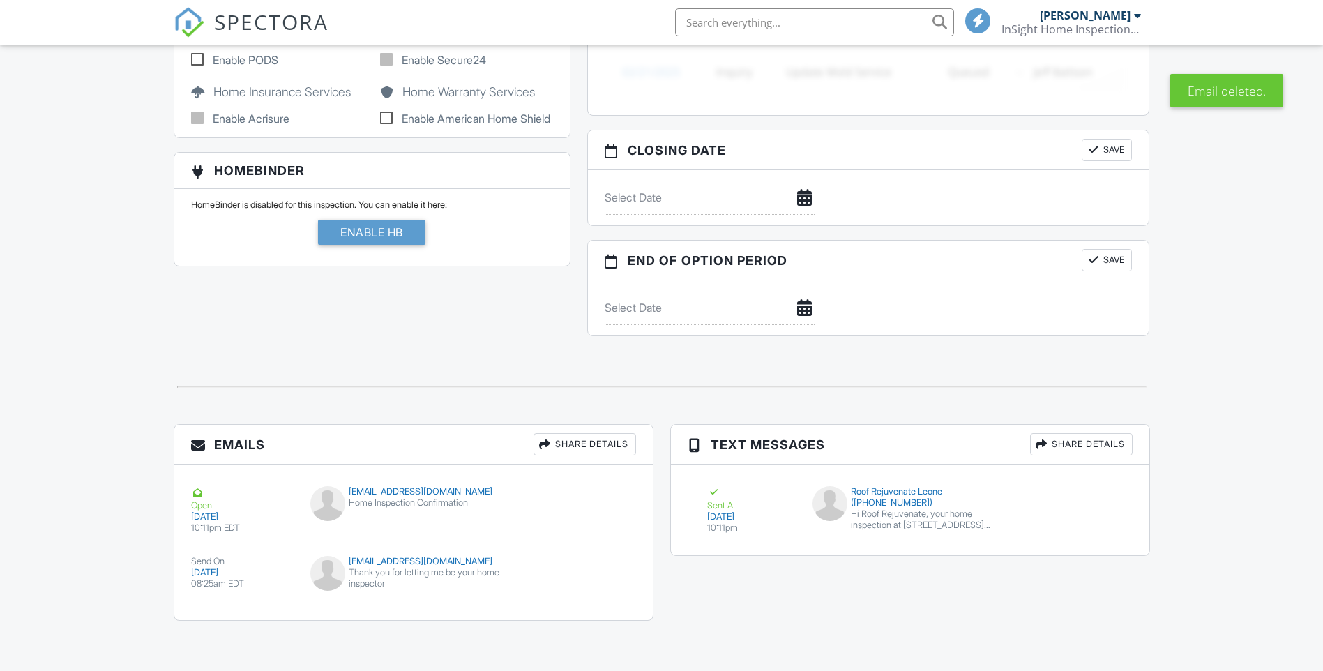
click at [608, 570] on div "submit" at bounding box center [609, 571] width 14 height 14
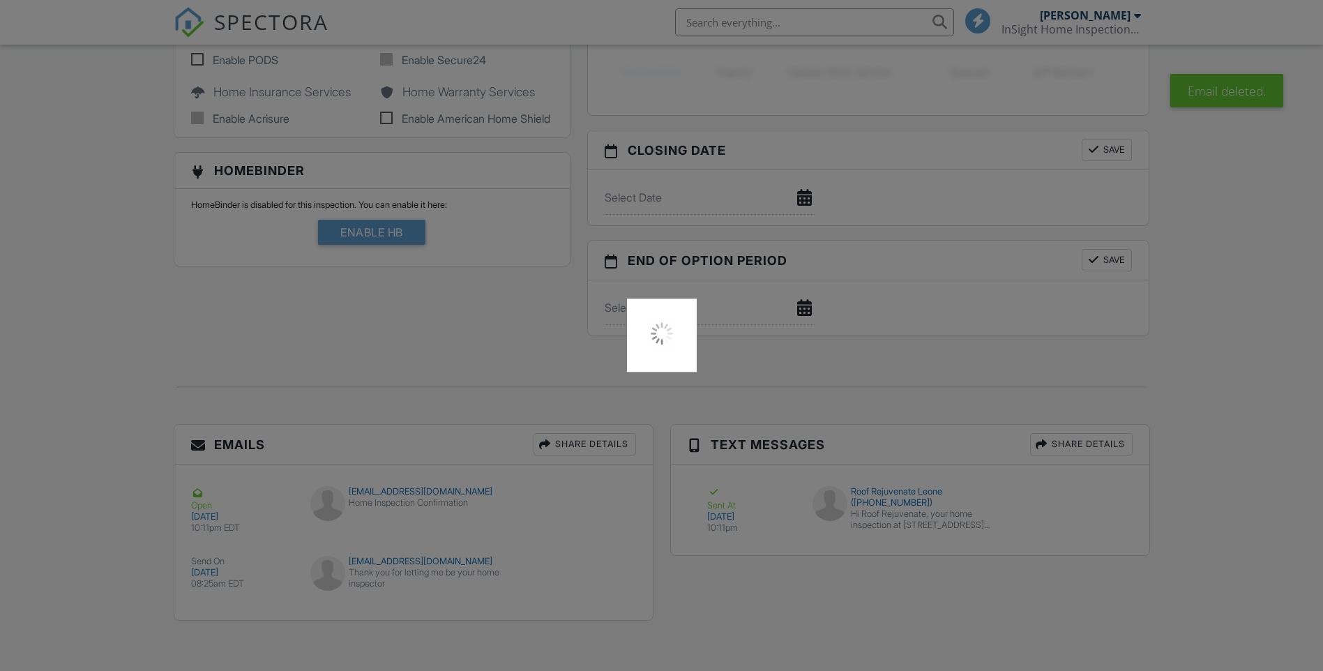
scroll to position [0, 0]
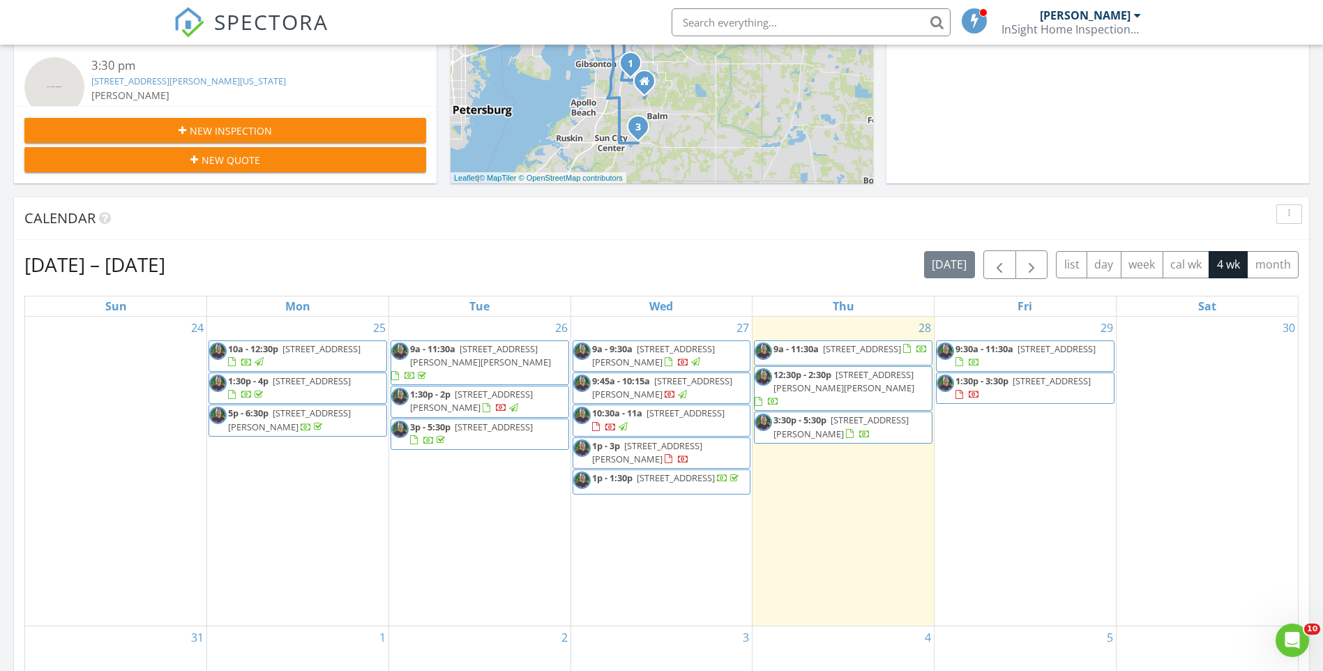
scroll to position [419, 0]
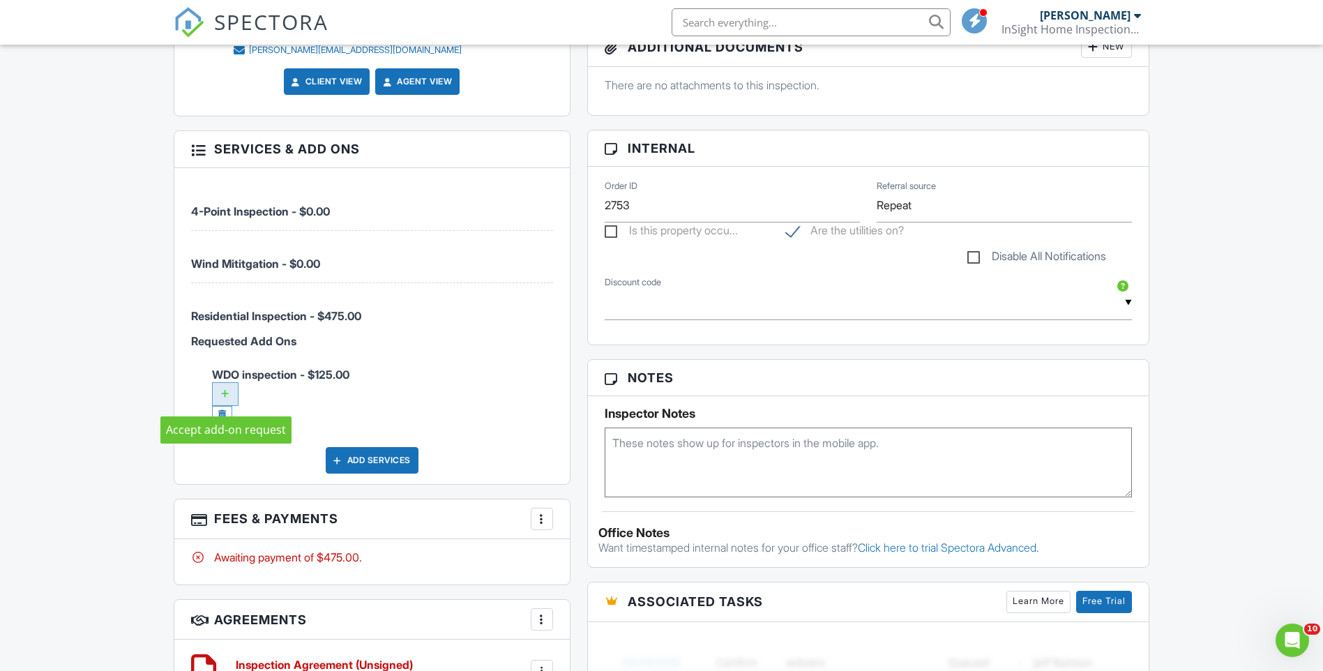
click at [226, 394] on div at bounding box center [225, 394] width 27 height 24
